Goal: Navigation & Orientation: Find specific page/section

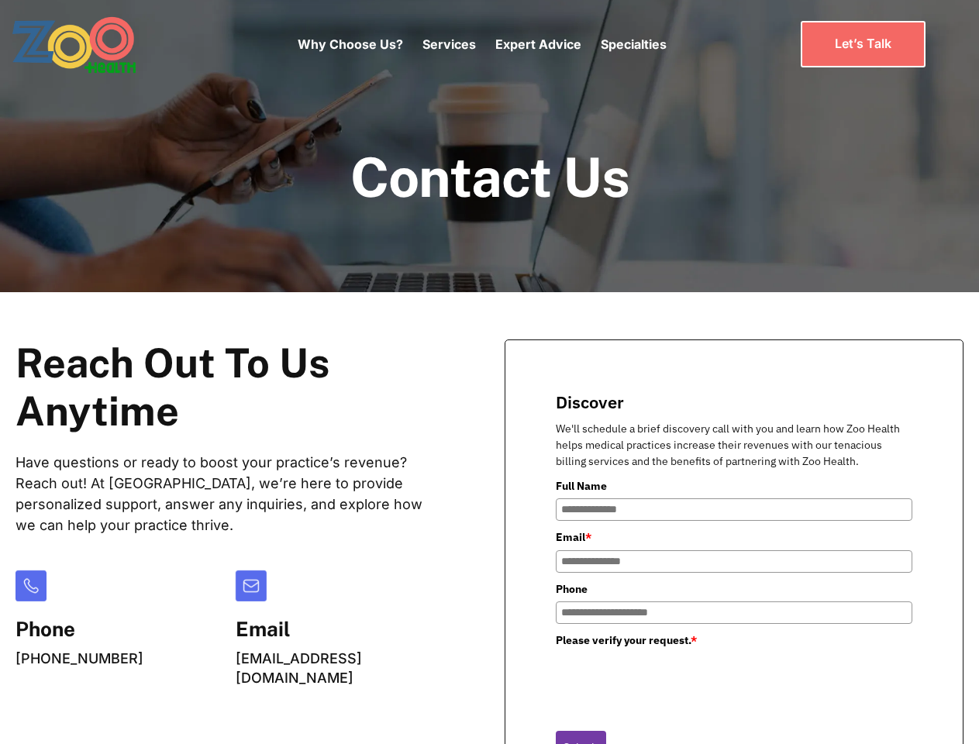
click at [481, 44] on div "Why Choose Us? Services Chronic Care Management Contract Optimization Denial An…" at bounding box center [482, 44] width 369 height 65
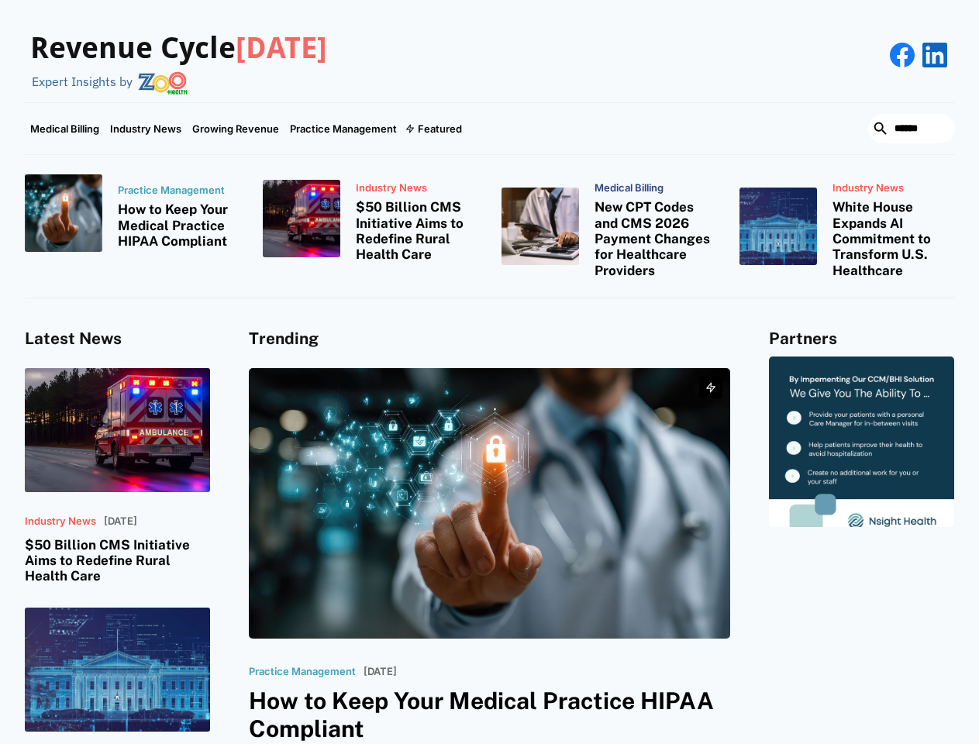
click at [432, 129] on div "Featured" at bounding box center [440, 128] width 44 height 12
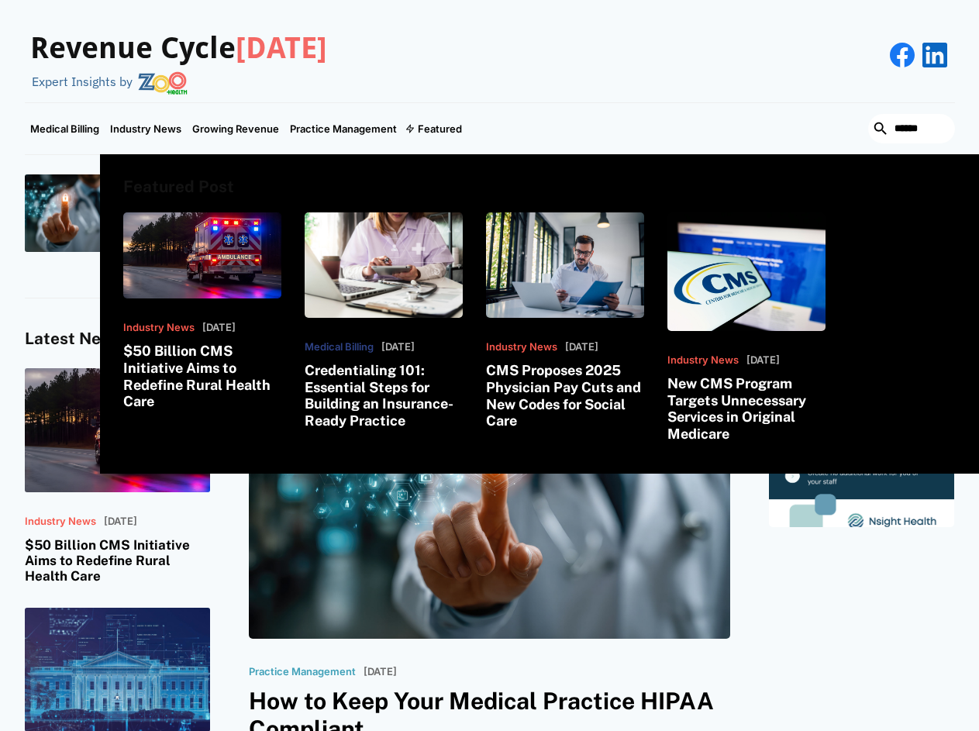
click at [801, 731] on html "Revenue Cycle [DATE] Expert Insights by Medical Billing Industry News Growing R…" at bounding box center [489, 365] width 979 height 731
